Goal: Information Seeking & Learning: Learn about a topic

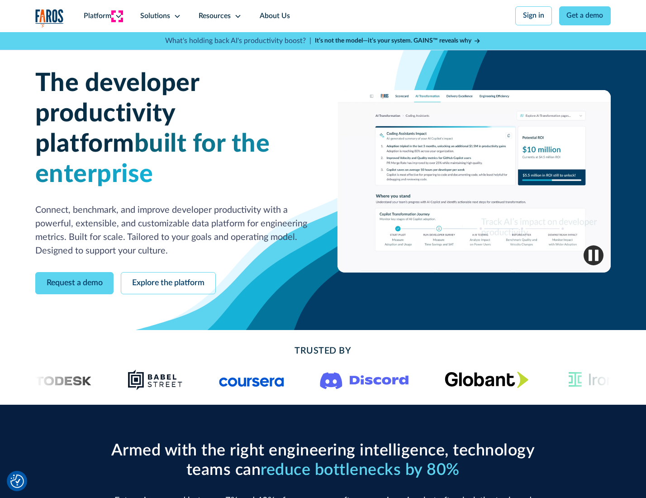
click at [117, 16] on icon at bounding box center [118, 16] width 7 height 7
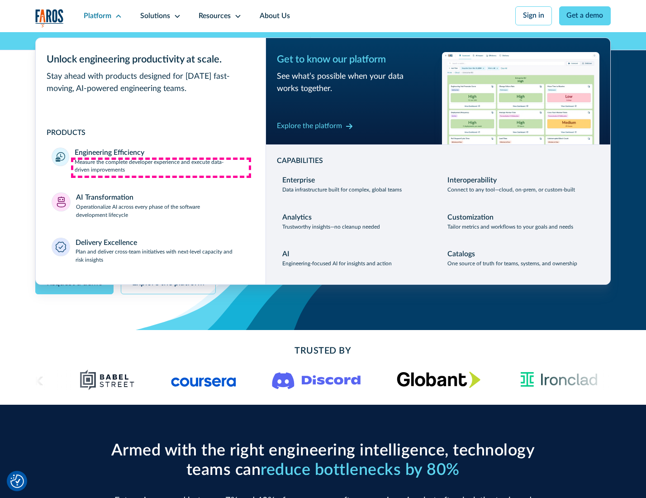
click at [161, 167] on p "Measure the complete developer experience and execute data-driven improvements" at bounding box center [162, 166] width 175 height 16
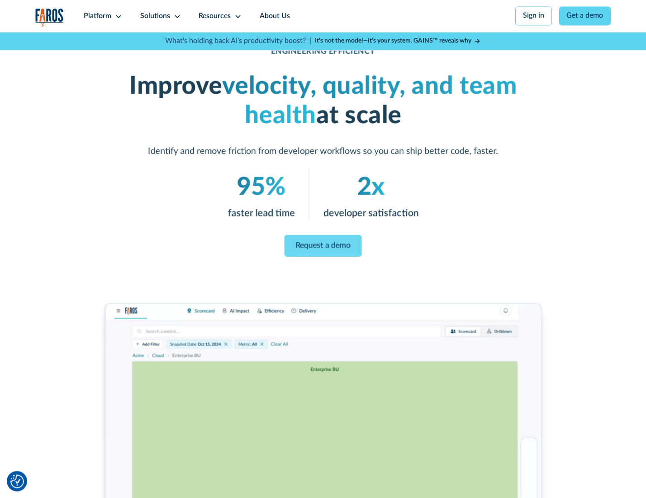
click at [323, 247] on link "Request a demo" at bounding box center [323, 246] width 77 height 22
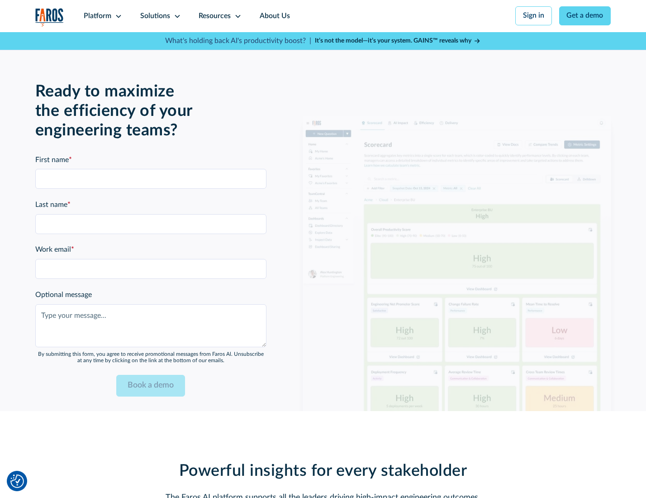
scroll to position [1971, 0]
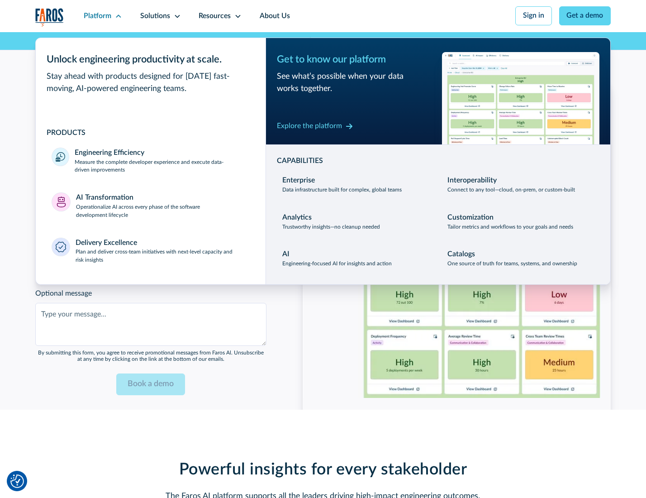
click at [162, 207] on p "Operationalize AI across every phase of the software development lifecycle" at bounding box center [163, 211] width 174 height 16
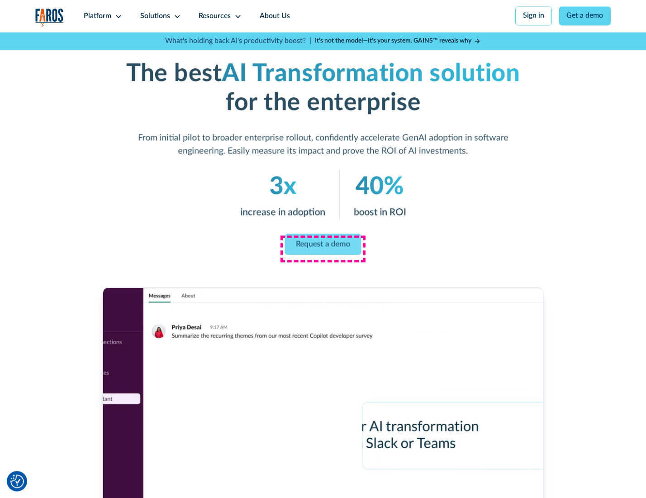
click at [323, 246] on link "Request a demo" at bounding box center [323, 244] width 77 height 21
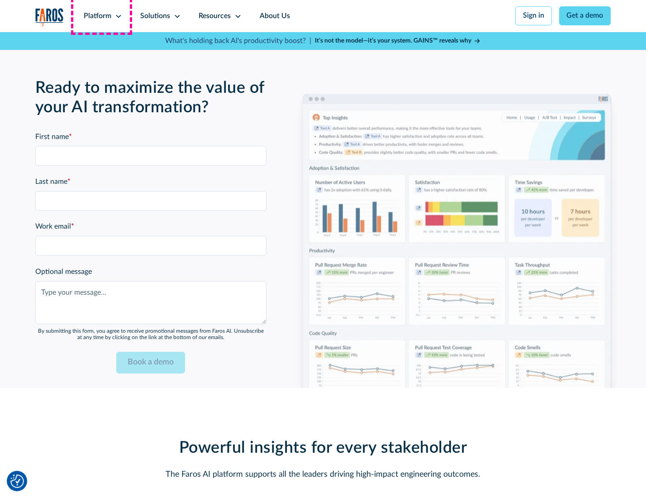
scroll to position [2189, 0]
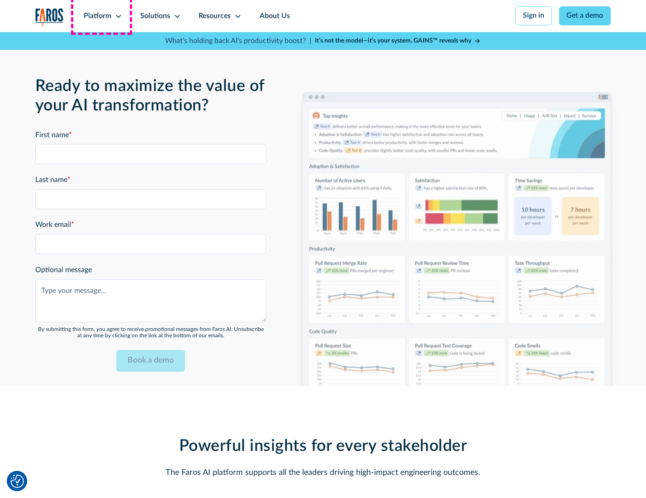
click at [101, 16] on div "Platform" at bounding box center [98, 16] width 28 height 11
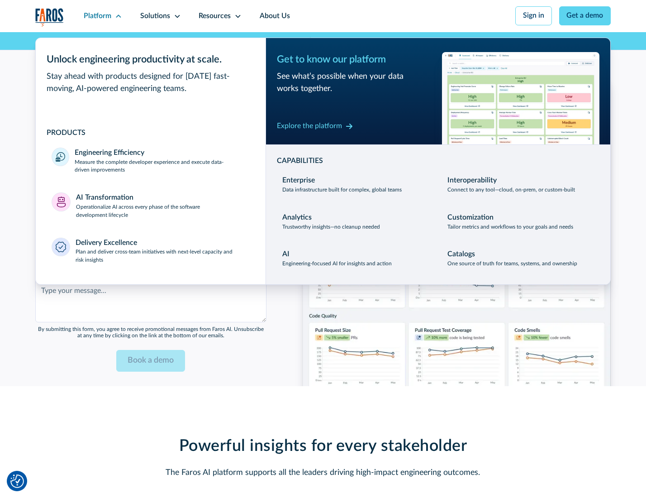
click at [309, 127] on div "Explore the platform" at bounding box center [309, 126] width 65 height 11
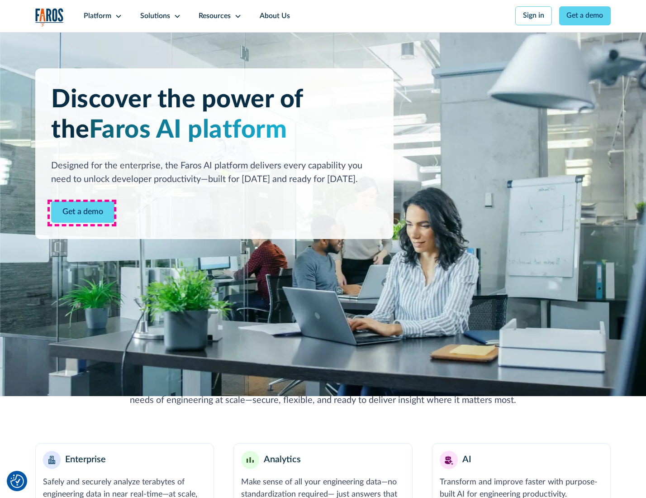
click at [82, 213] on link "Get a demo" at bounding box center [82, 212] width 63 height 22
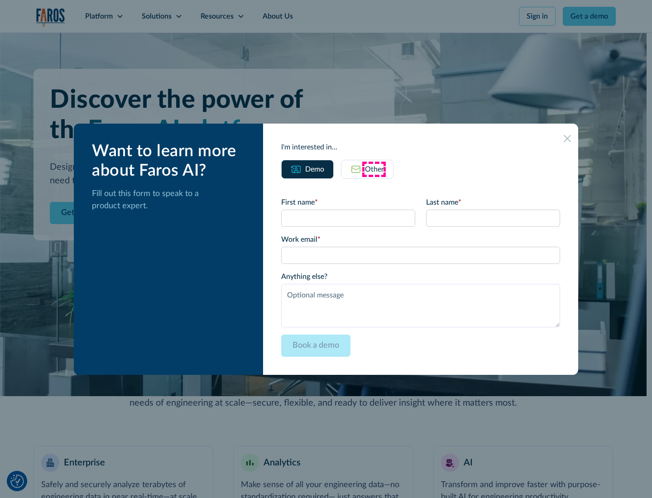
click at [374, 169] on div "Other" at bounding box center [374, 169] width 19 height 11
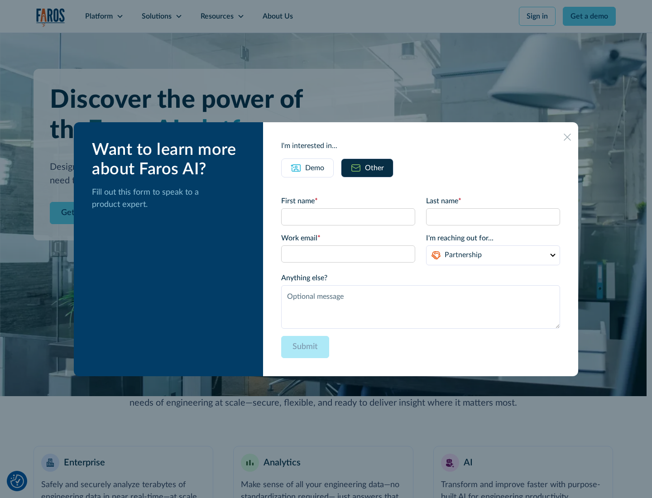
click at [314, 167] on div "Demo" at bounding box center [314, 168] width 19 height 11
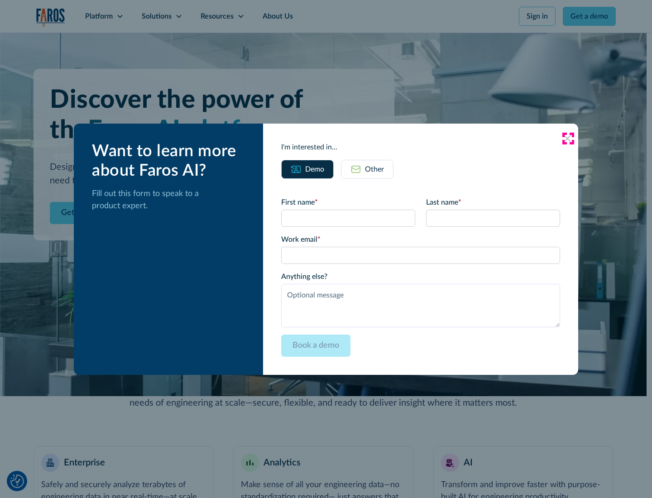
click at [568, 138] on icon at bounding box center [567, 138] width 7 height 7
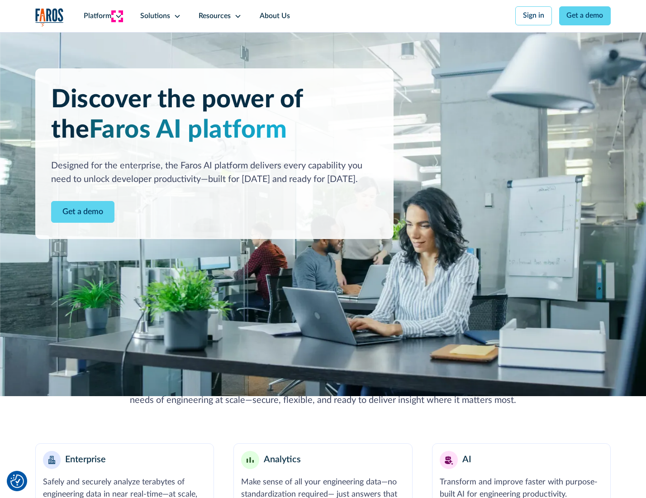
click at [117, 16] on icon at bounding box center [118, 16] width 7 height 7
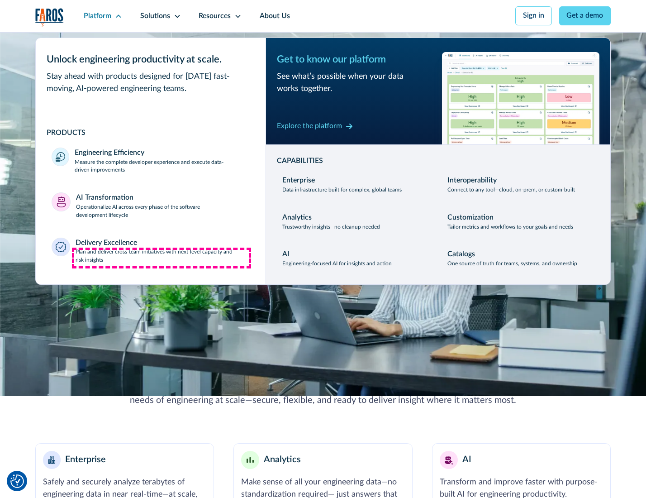
click at [162, 258] on p "Plan and deliver cross-team initiatives with next-level capacity and risk insig…" at bounding box center [163, 256] width 174 height 16
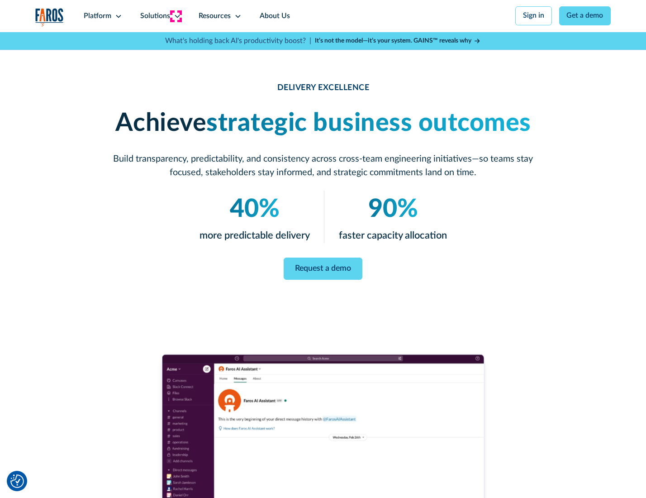
click at [176, 16] on icon at bounding box center [177, 16] width 7 height 7
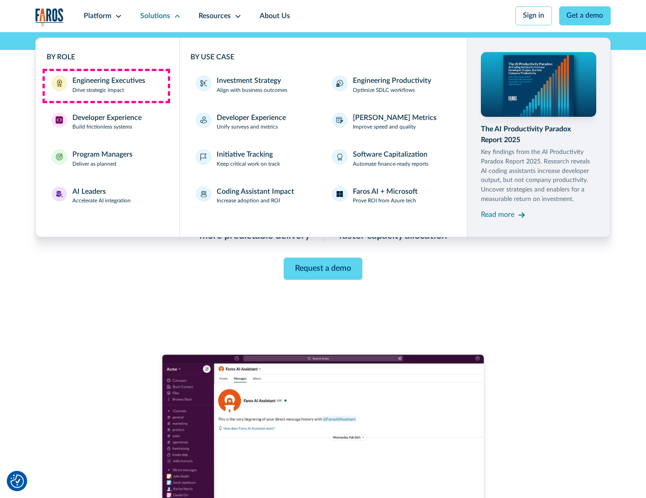
click at [106, 86] on div "Engineering Executives" at bounding box center [108, 81] width 73 height 11
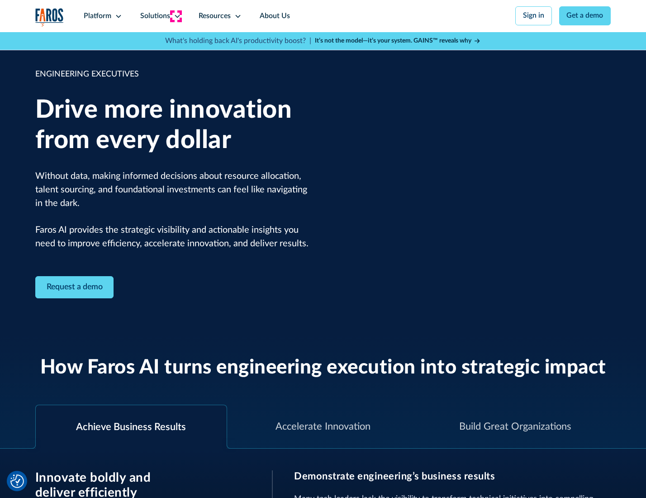
click at [176, 16] on icon at bounding box center [177, 16] width 7 height 7
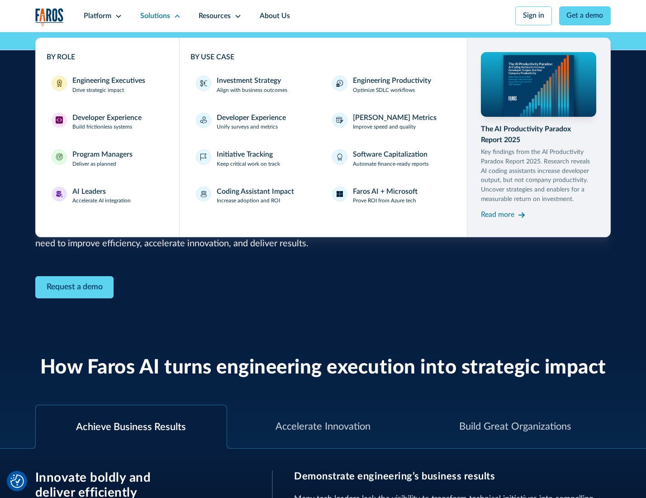
click at [106, 119] on div "Developer Experience" at bounding box center [106, 118] width 69 height 11
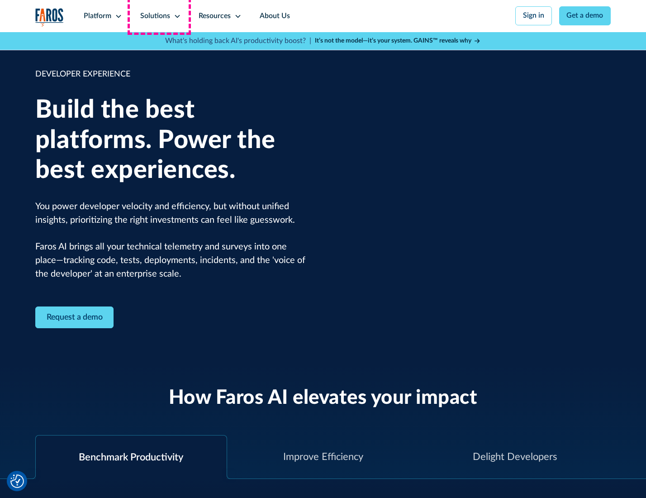
click at [159, 16] on div "Solutions" at bounding box center [155, 16] width 30 height 11
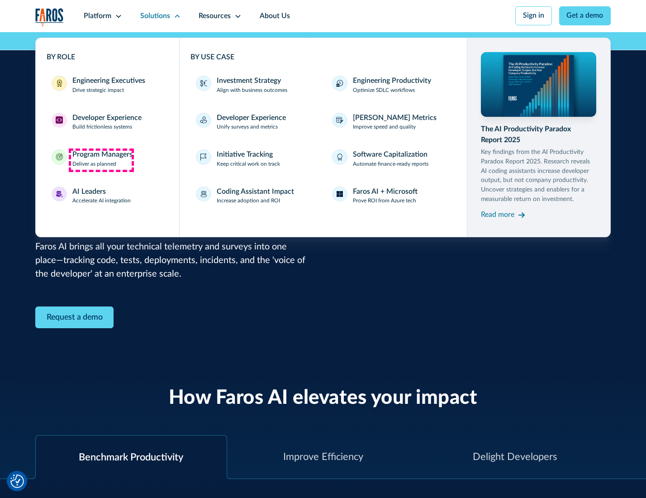
click at [101, 160] on div "Program Managers" at bounding box center [102, 154] width 60 height 11
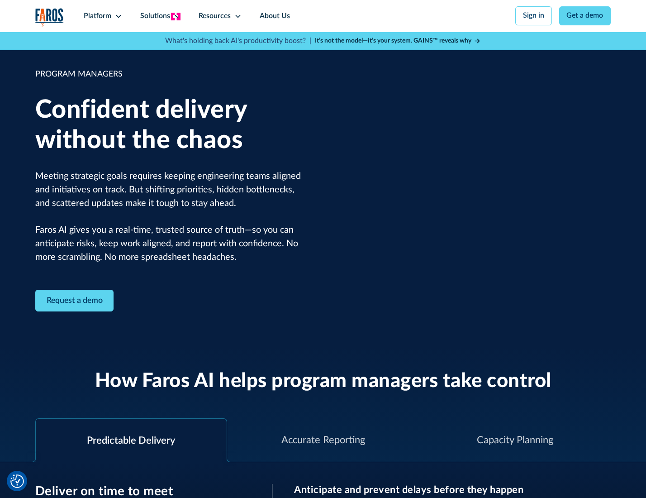
click at [176, 16] on icon at bounding box center [177, 16] width 7 height 7
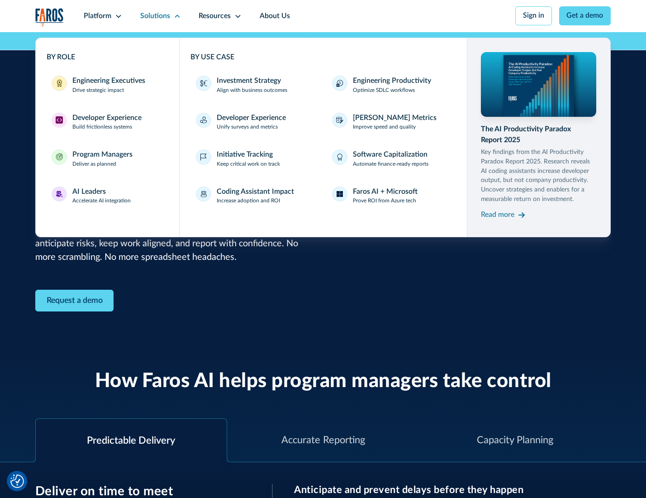
click at [100, 197] on div "AI Leaders" at bounding box center [88, 192] width 33 height 11
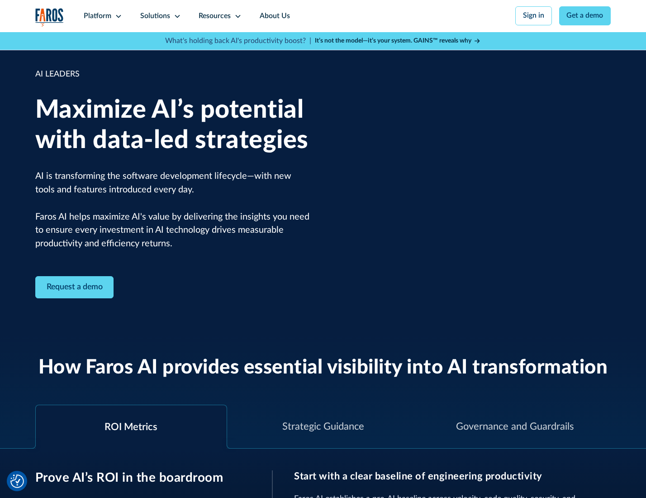
click at [176, 16] on icon at bounding box center [177, 16] width 7 height 7
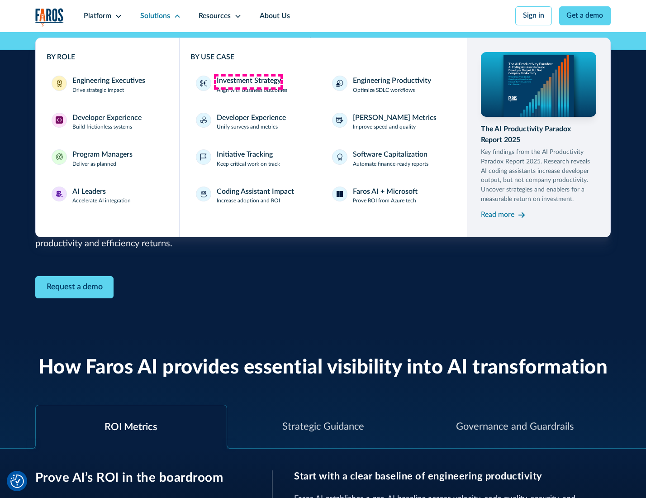
click at [248, 81] on div "Investment Strategy" at bounding box center [249, 81] width 64 height 11
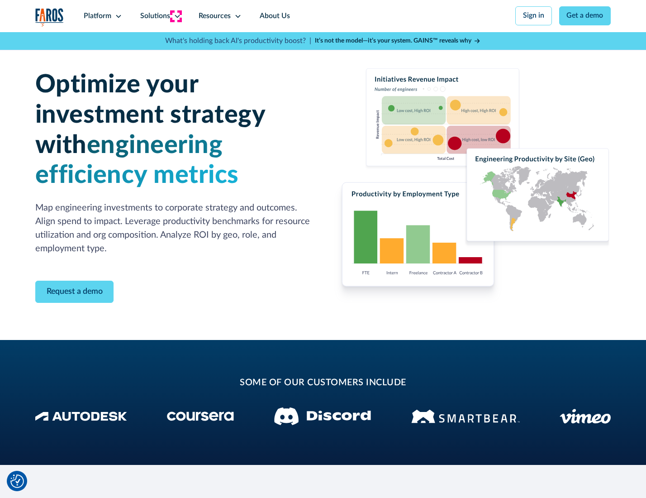
click at [176, 16] on icon at bounding box center [177, 16] width 7 height 7
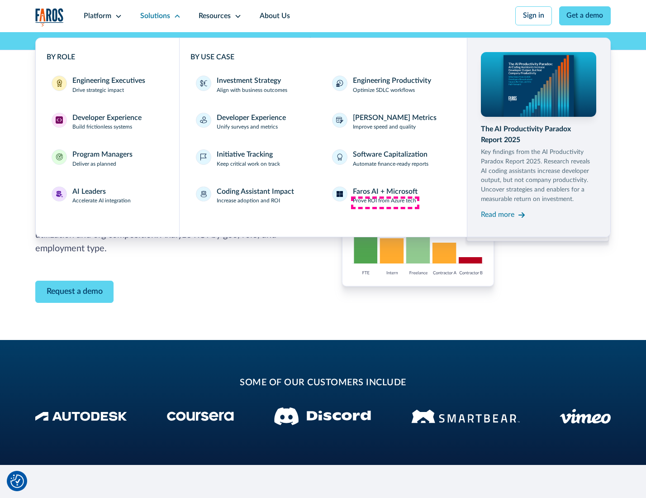
click at [385, 202] on p "Prove ROI from Azure tech" at bounding box center [384, 201] width 63 height 8
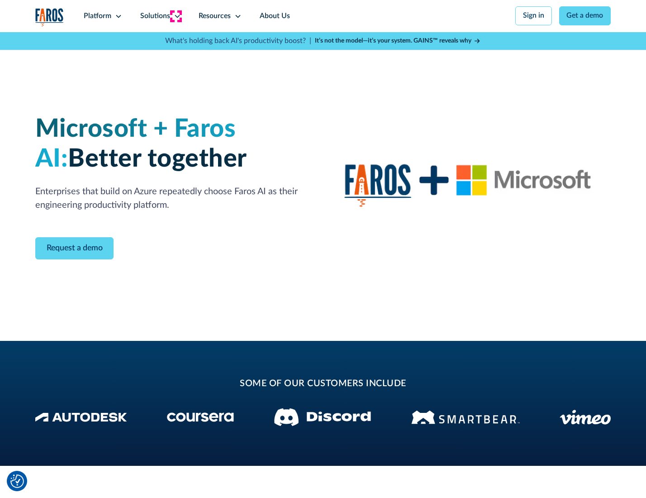
click at [176, 16] on icon at bounding box center [177, 16] width 7 height 7
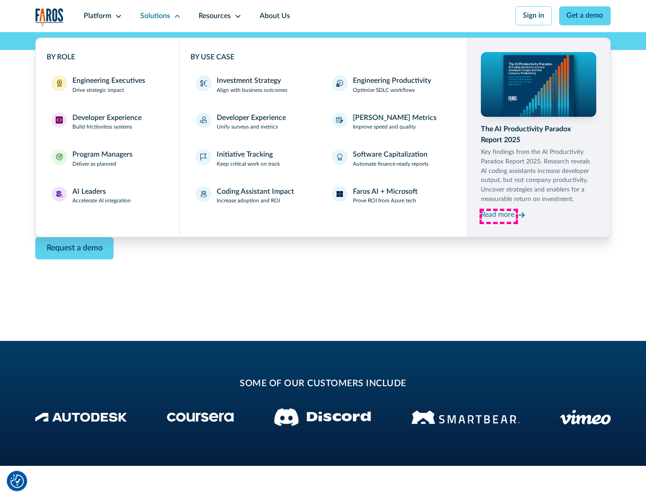
click at [499, 216] on div "Read more" at bounding box center [497, 215] width 33 height 11
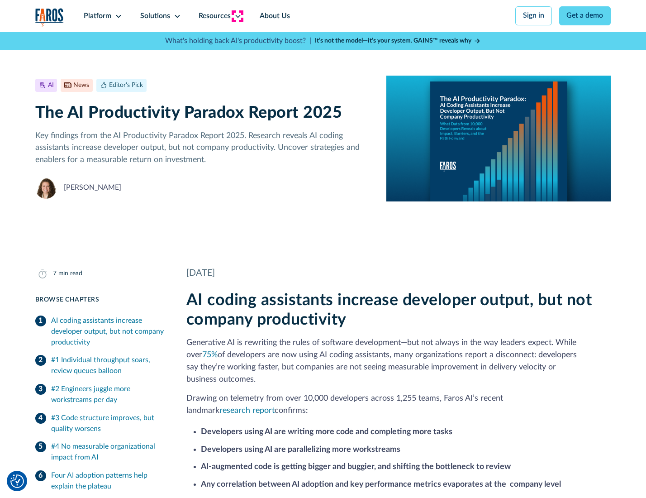
click at [237, 16] on icon at bounding box center [237, 16] width 7 height 7
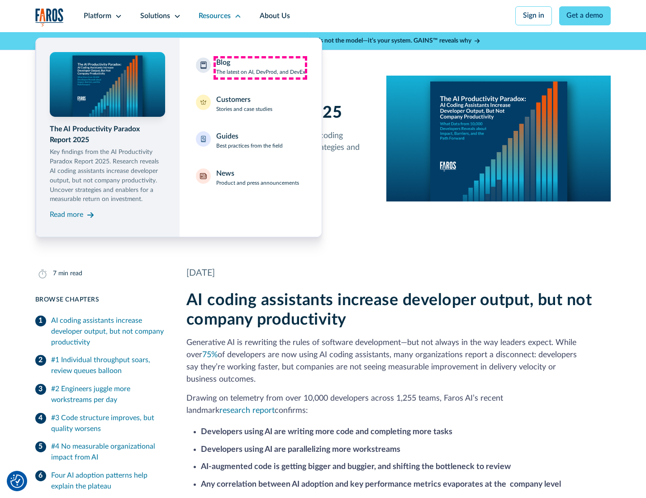
click at [260, 67] on div "Blog The latest on AI, DevProd, and DevEx" at bounding box center [260, 66] width 89 height 19
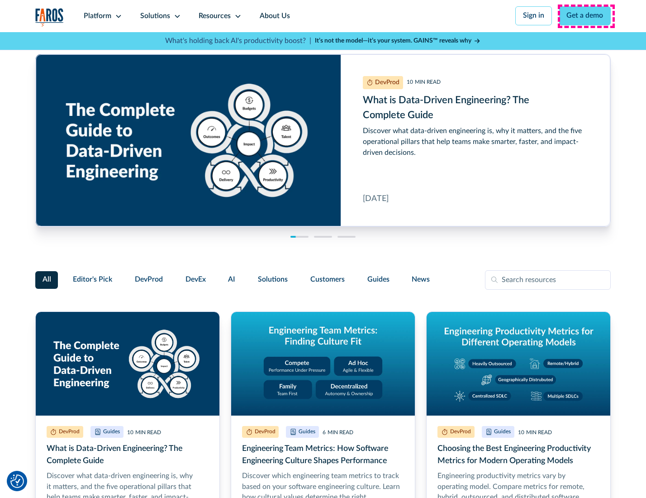
click at [586, 16] on link "Get a demo" at bounding box center [586, 15] width 52 height 19
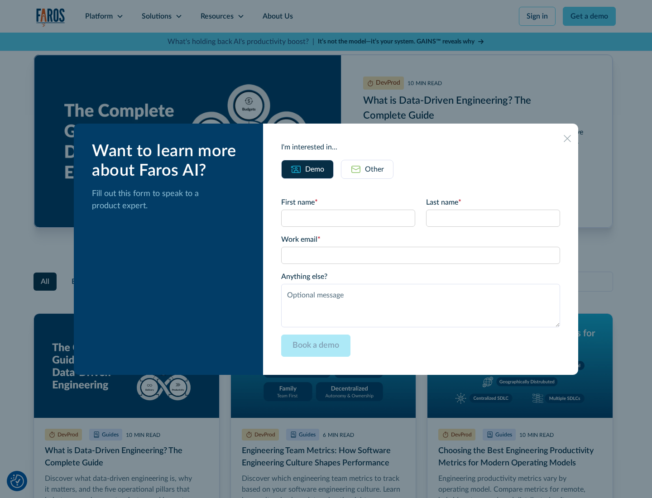
click at [367, 169] on div "Other" at bounding box center [374, 169] width 19 height 11
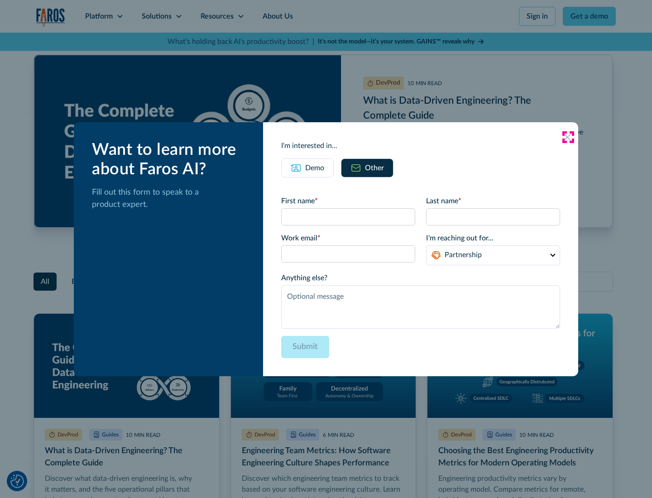
click at [568, 137] on icon at bounding box center [567, 137] width 7 height 7
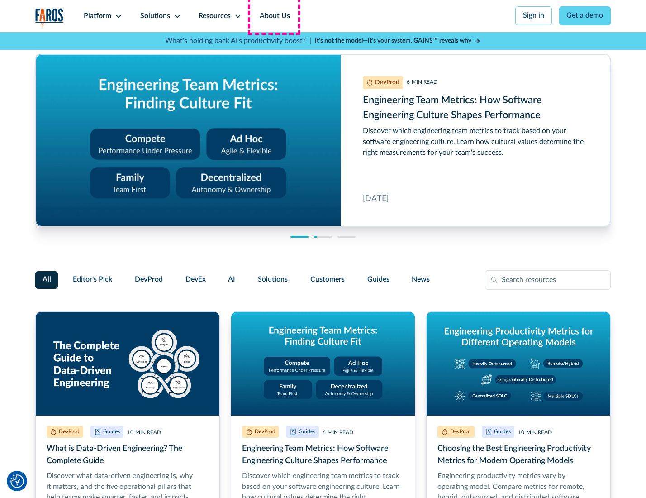
click at [274, 16] on link "About Us" at bounding box center [275, 16] width 48 height 32
